Goal: Navigation & Orientation: Find specific page/section

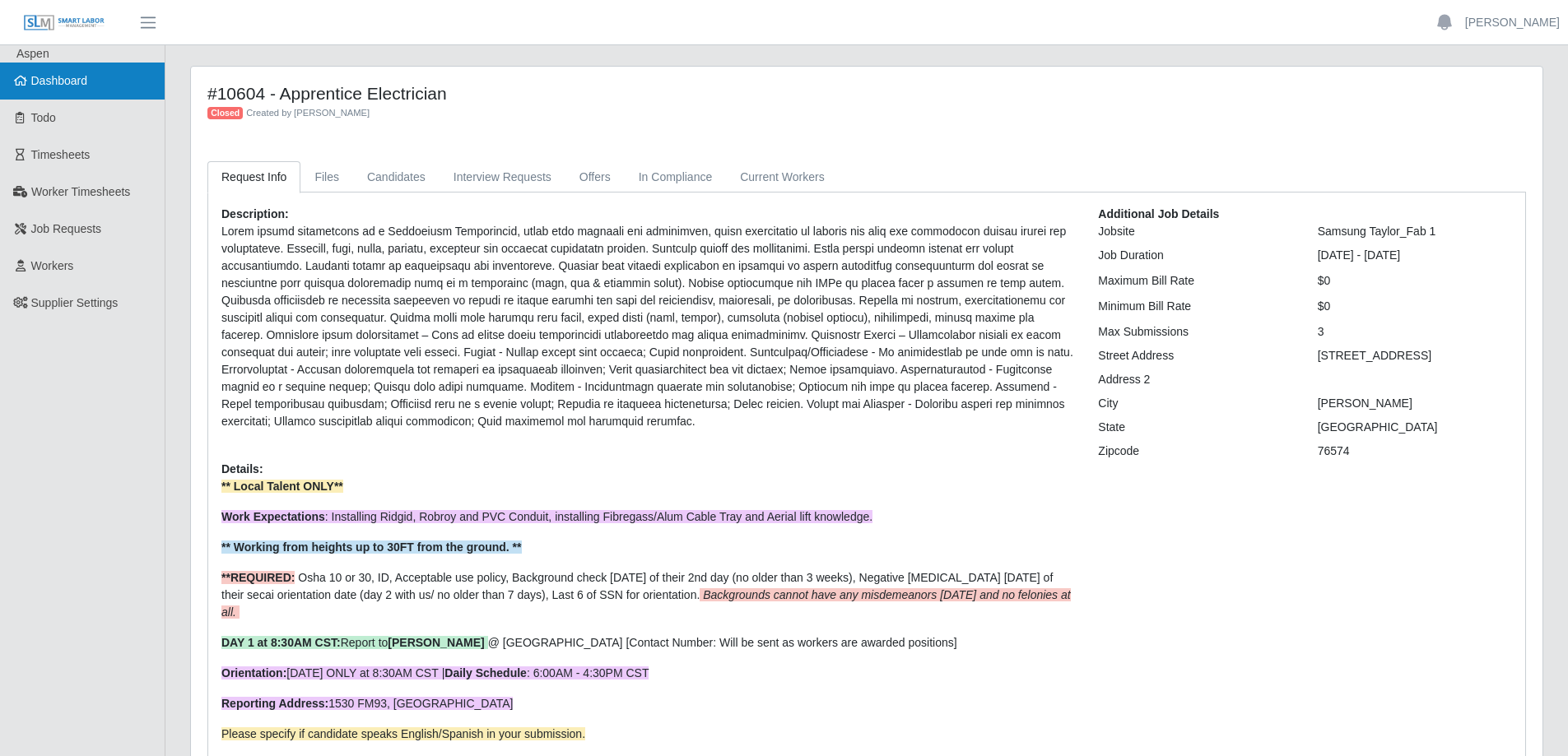
click at [52, 82] on span "Dashboard" at bounding box center [59, 80] width 57 height 13
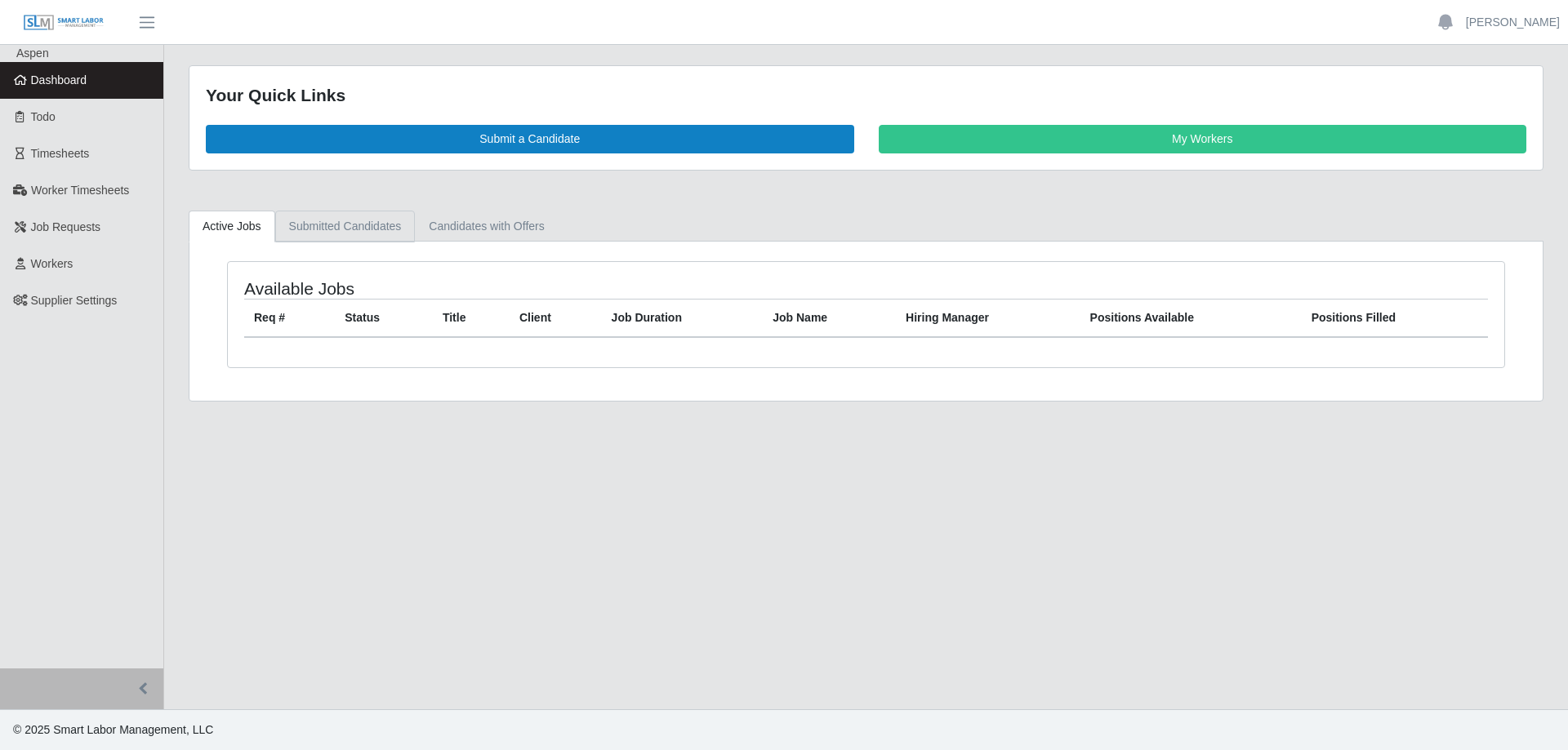
click at [316, 225] on link "Submitted Candidates" at bounding box center [346, 226] width 140 height 32
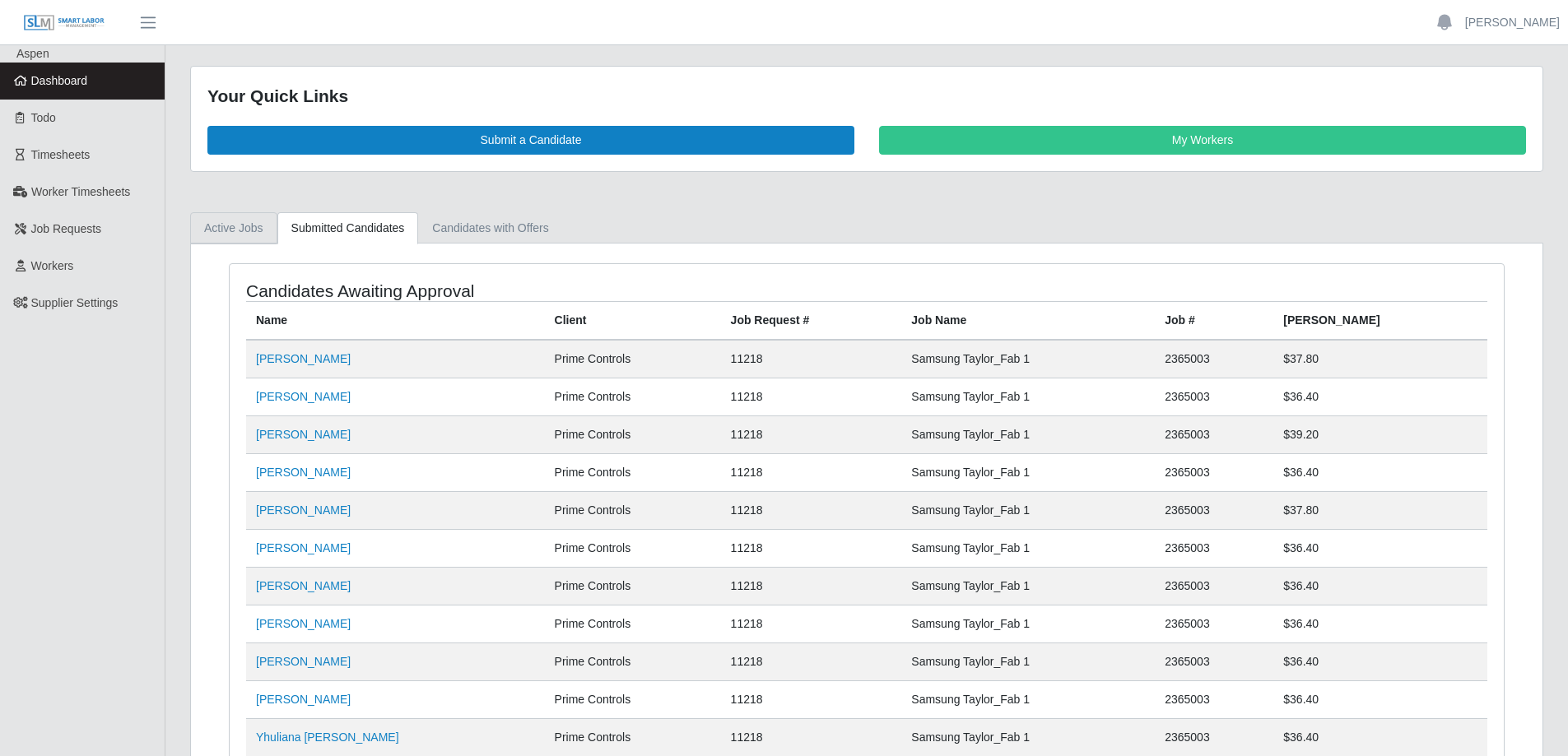
click at [229, 229] on link "Active Jobs" at bounding box center [233, 228] width 88 height 32
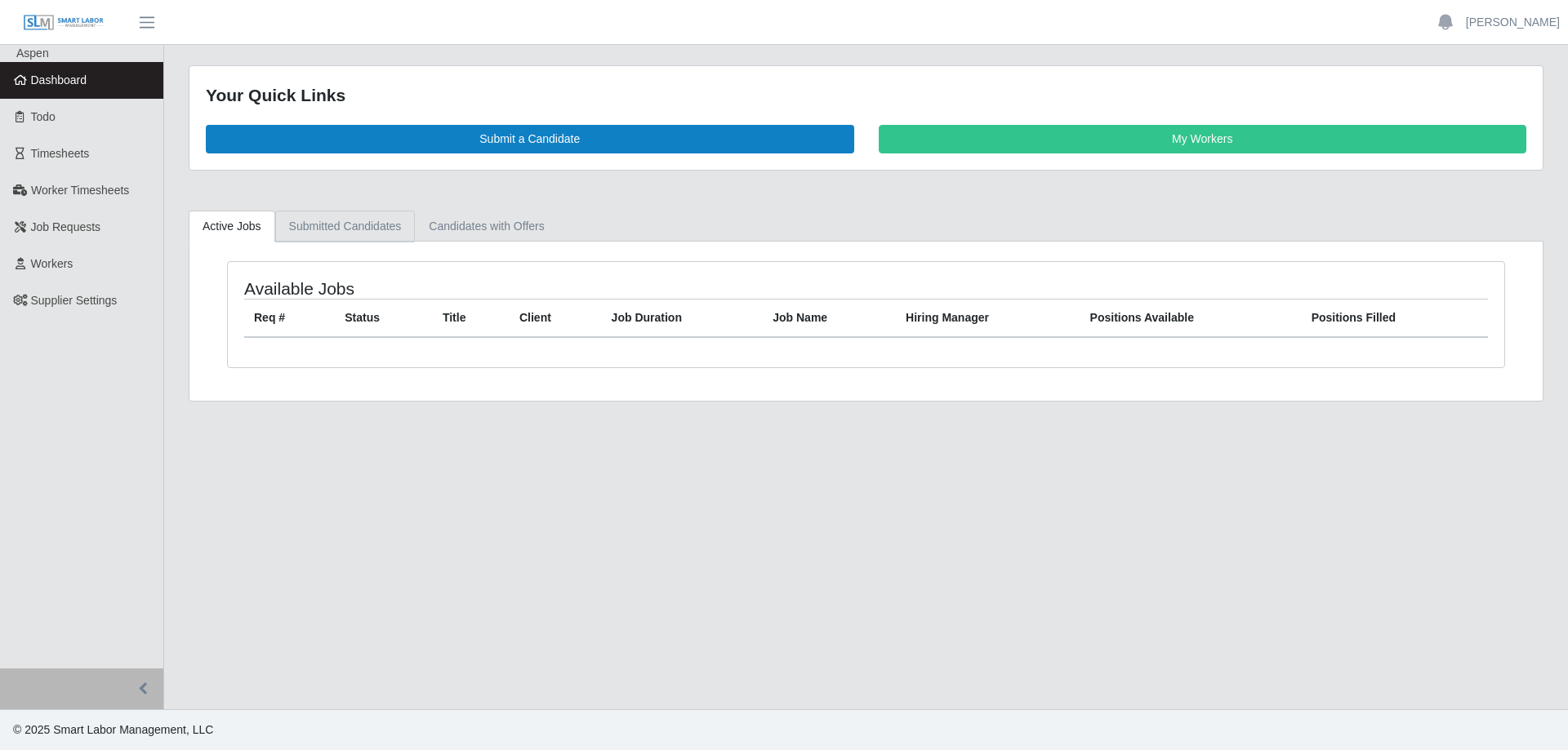
click at [346, 232] on link "Submitted Candidates" at bounding box center [346, 226] width 140 height 32
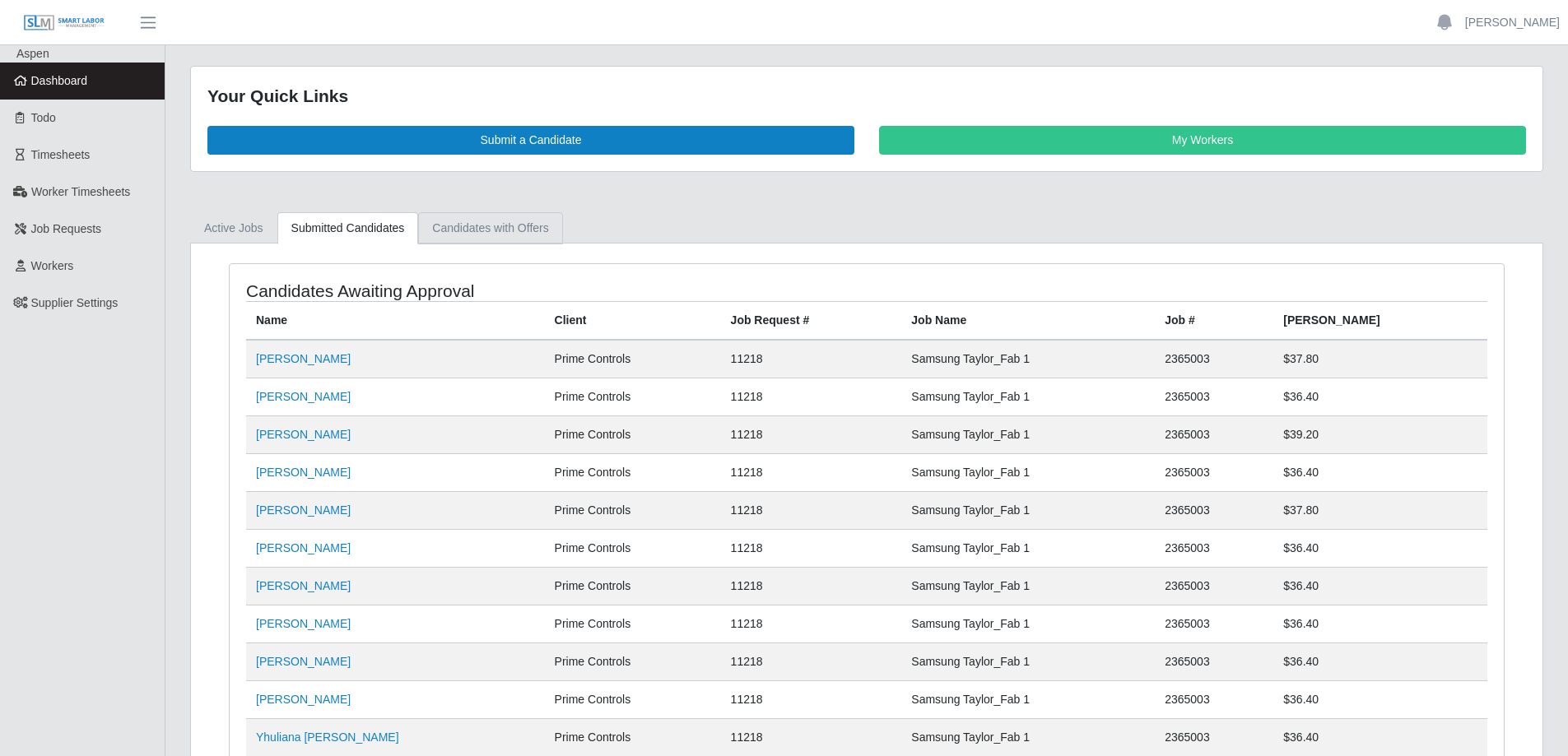
click at [447, 231] on link "Candidates with Offers" at bounding box center [490, 228] width 144 height 32
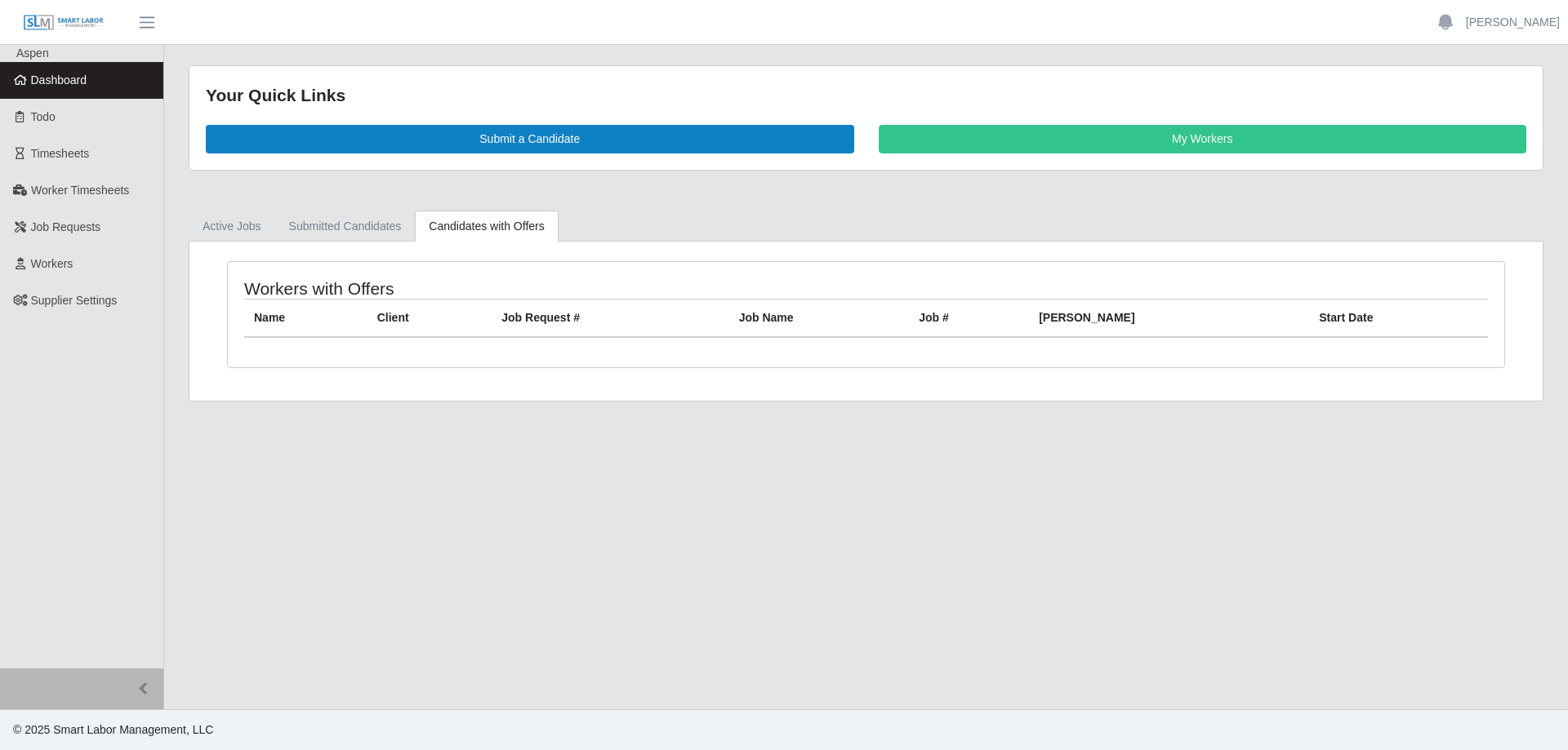
click at [77, 87] on span "Dashboard" at bounding box center [59, 80] width 56 height 13
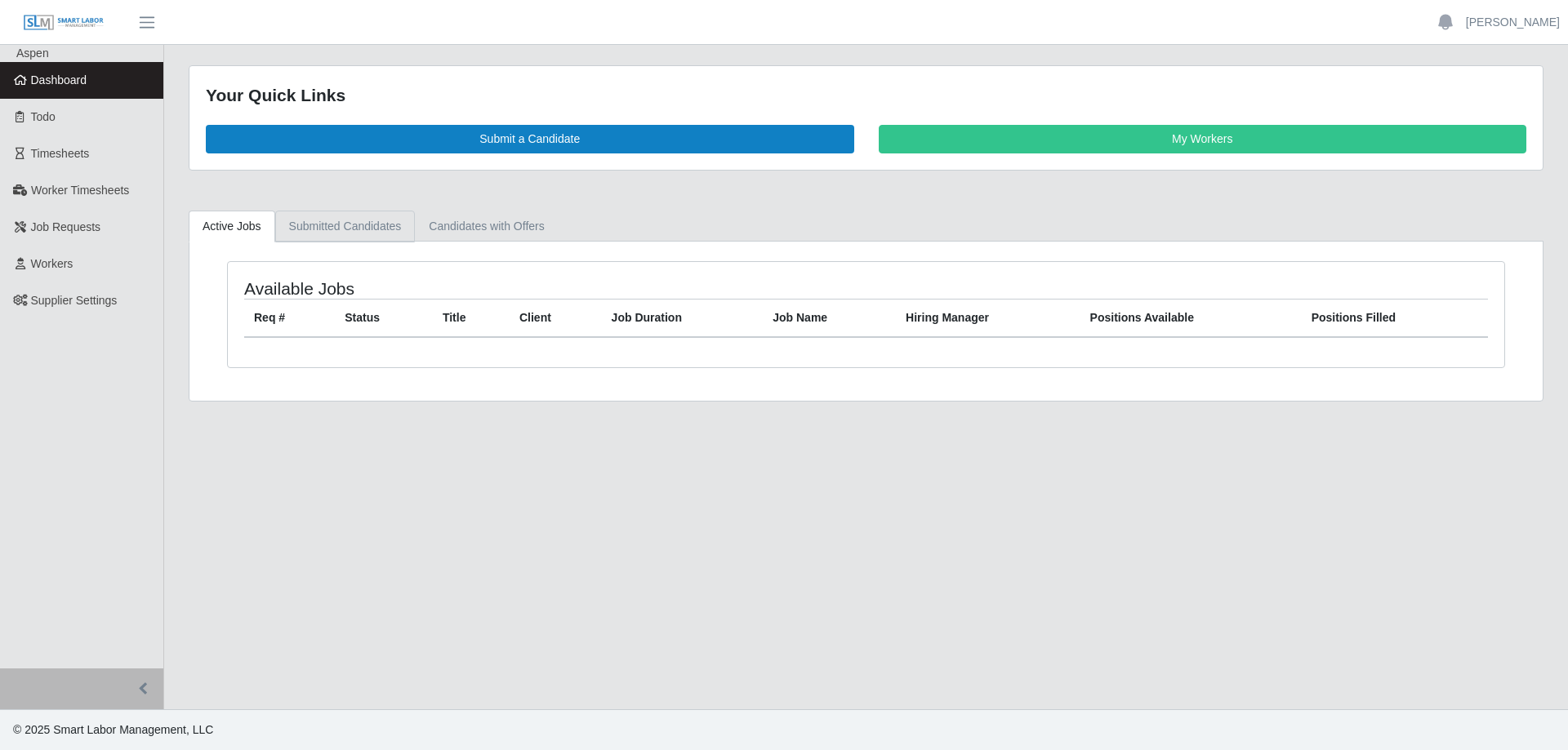
click at [368, 225] on link "Submitted Candidates" at bounding box center [346, 226] width 140 height 32
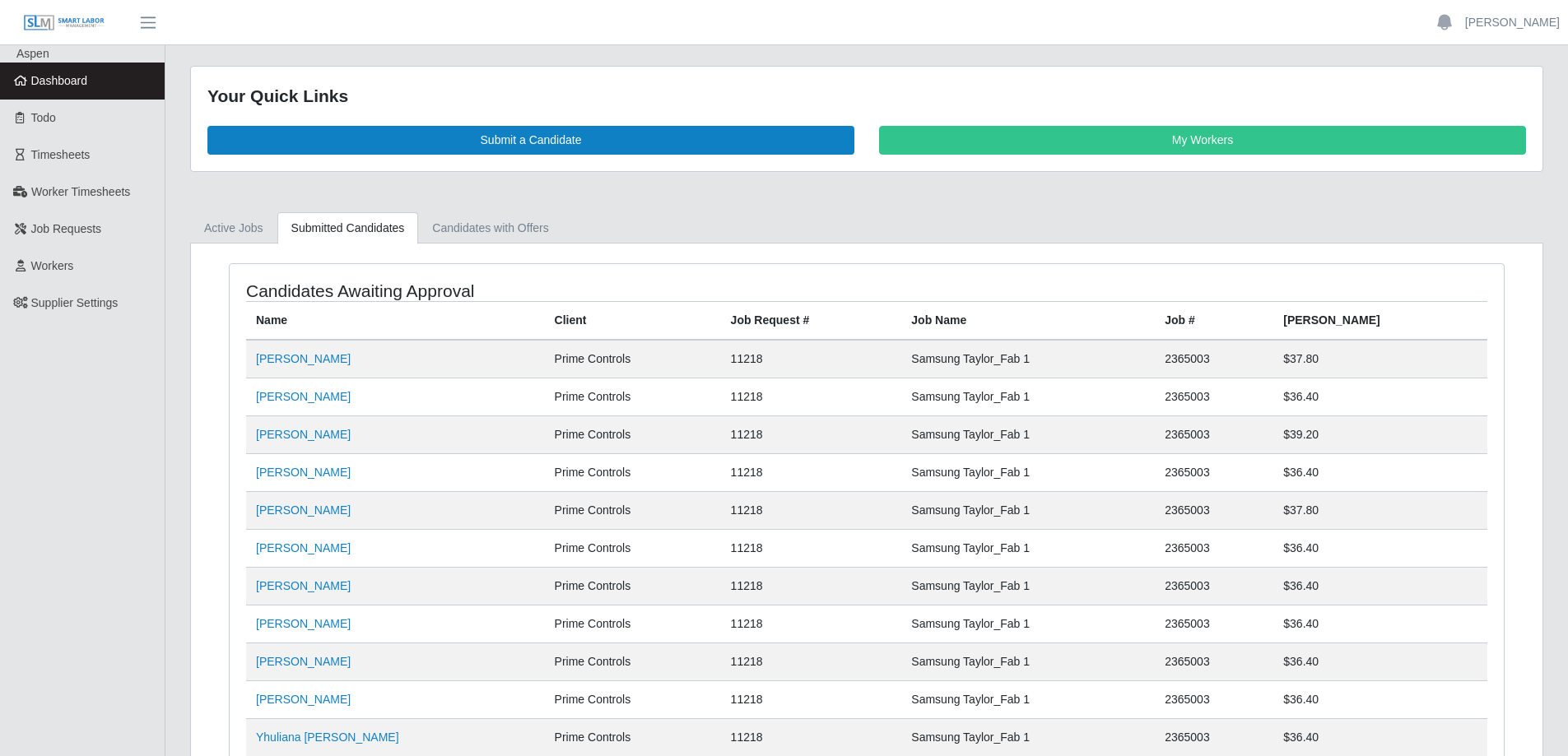
click at [89, 73] on link "Dashboard" at bounding box center [82, 81] width 164 height 37
